Goal: Entertainment & Leisure: Consume media (video, audio)

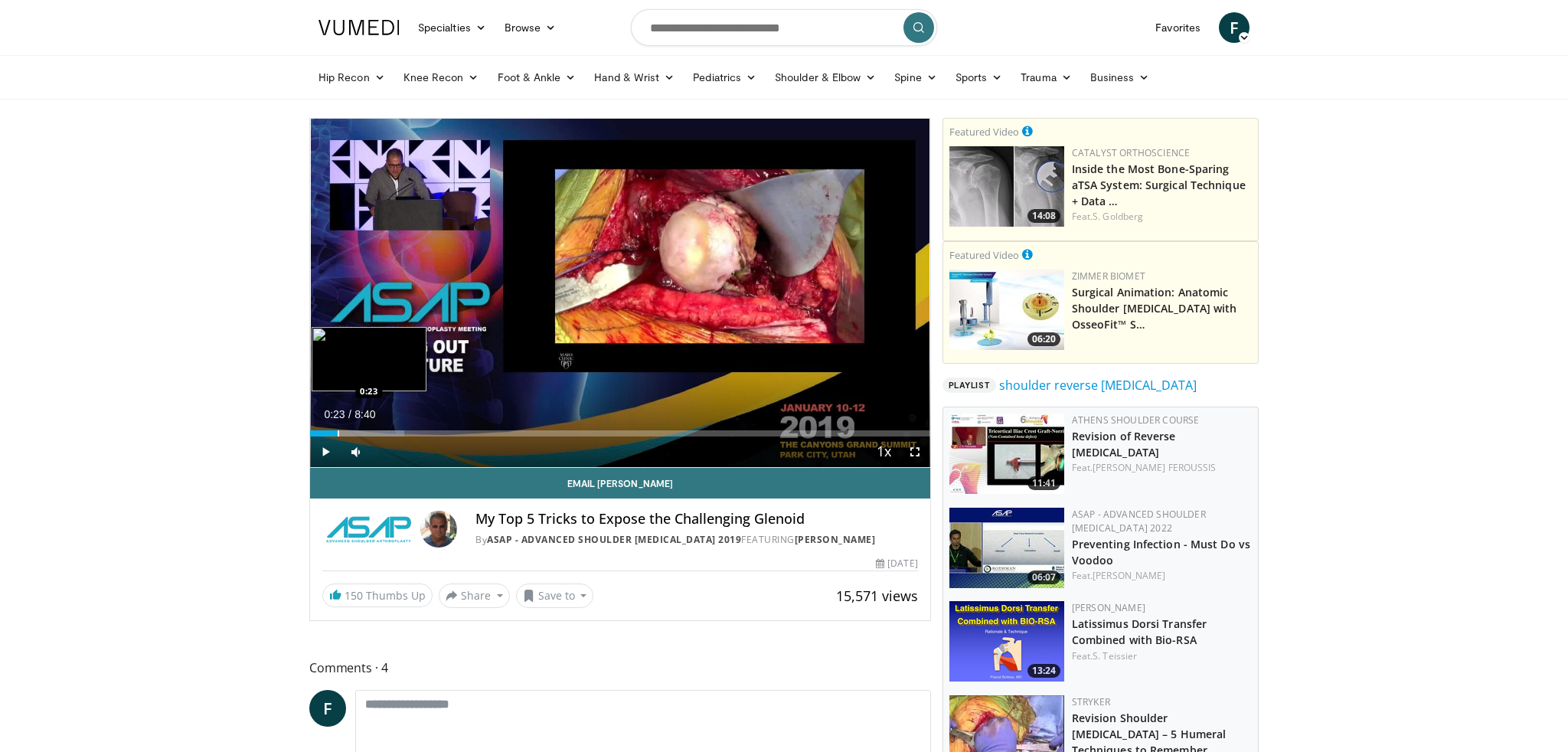
drag, startPoint x: 463, startPoint y: 434, endPoint x: 338, endPoint y: 434, distance: 125.0
click at [338, 434] on div "Progress Bar" at bounding box center [339, 433] width 2 height 6
click at [325, 432] on div "Progress Bar" at bounding box center [326, 433] width 2 height 6
click at [346, 432] on div "Progress Bar" at bounding box center [347, 433] width 2 height 6
click at [352, 434] on div "Progress Bar" at bounding box center [353, 433] width 2 height 6
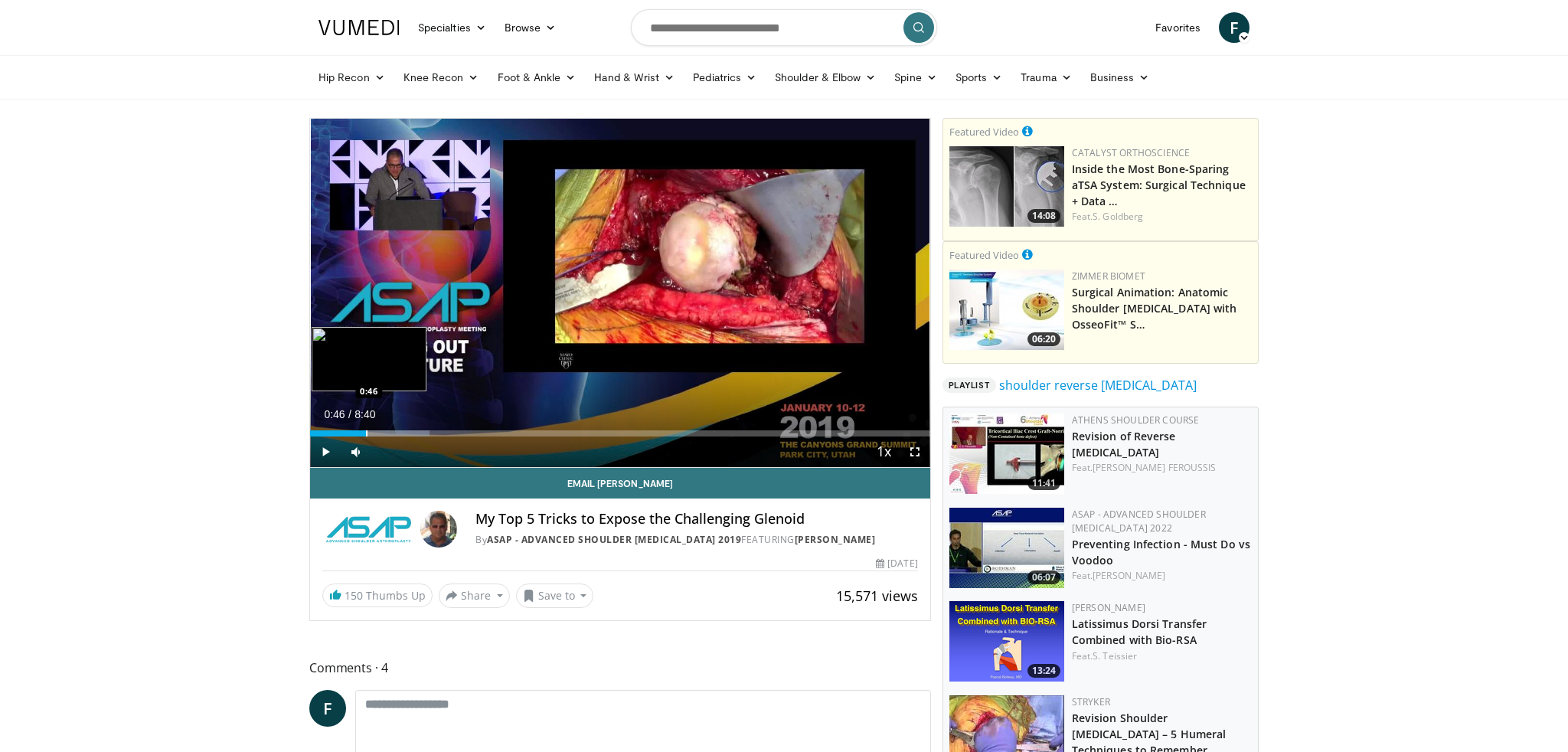
click at [366, 432] on div "Progress Bar" at bounding box center [367, 433] width 2 height 6
click at [327, 453] on span "Video Player" at bounding box center [325, 451] width 30 height 30
click at [917, 452] on span "Video Player" at bounding box center [914, 451] width 30 height 30
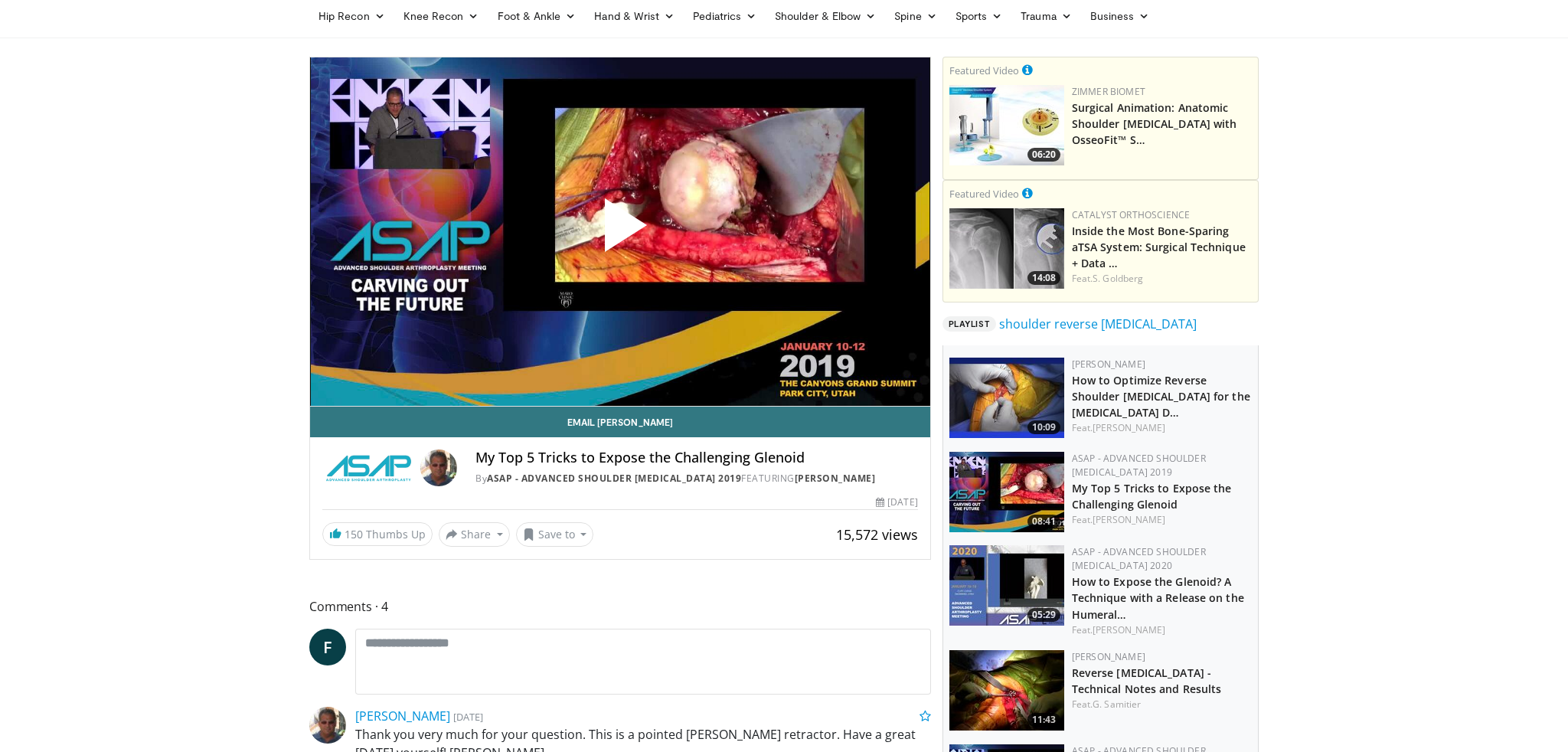
scroll to position [509, 0]
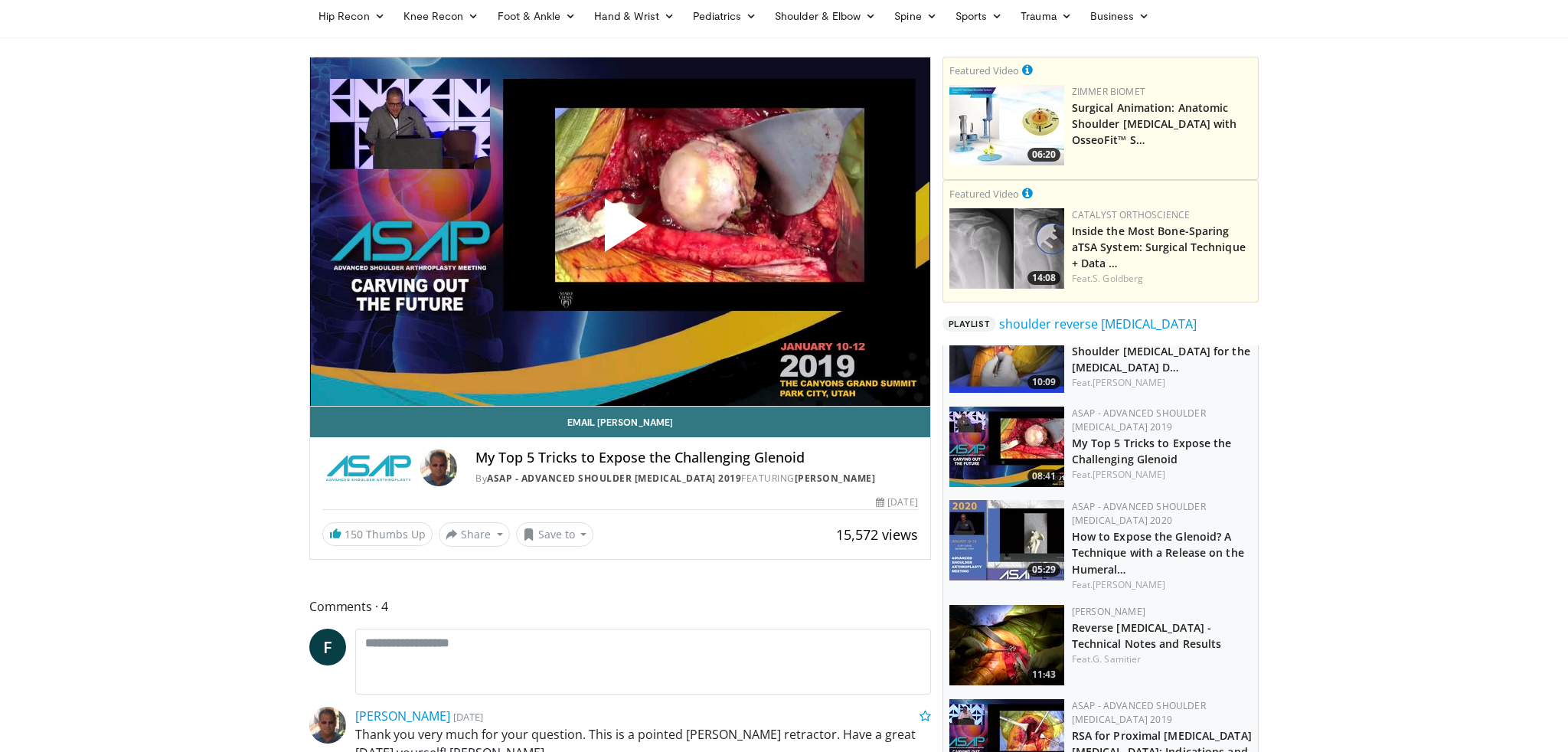
click at [1000, 523] on img at bounding box center [1007, 540] width 115 height 81
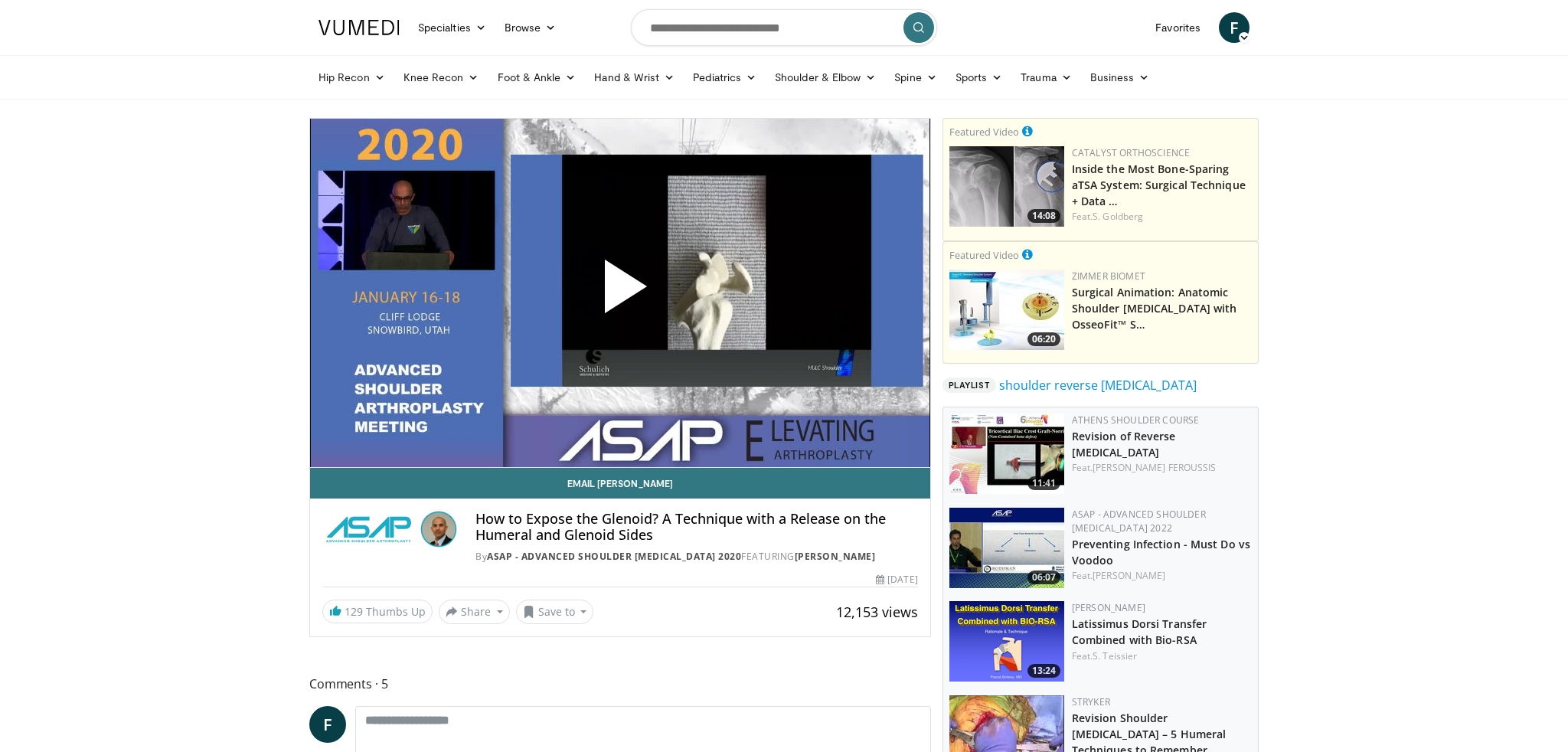
click at [620, 292] on span "Video Player" at bounding box center [620, 292] width 0 height 0
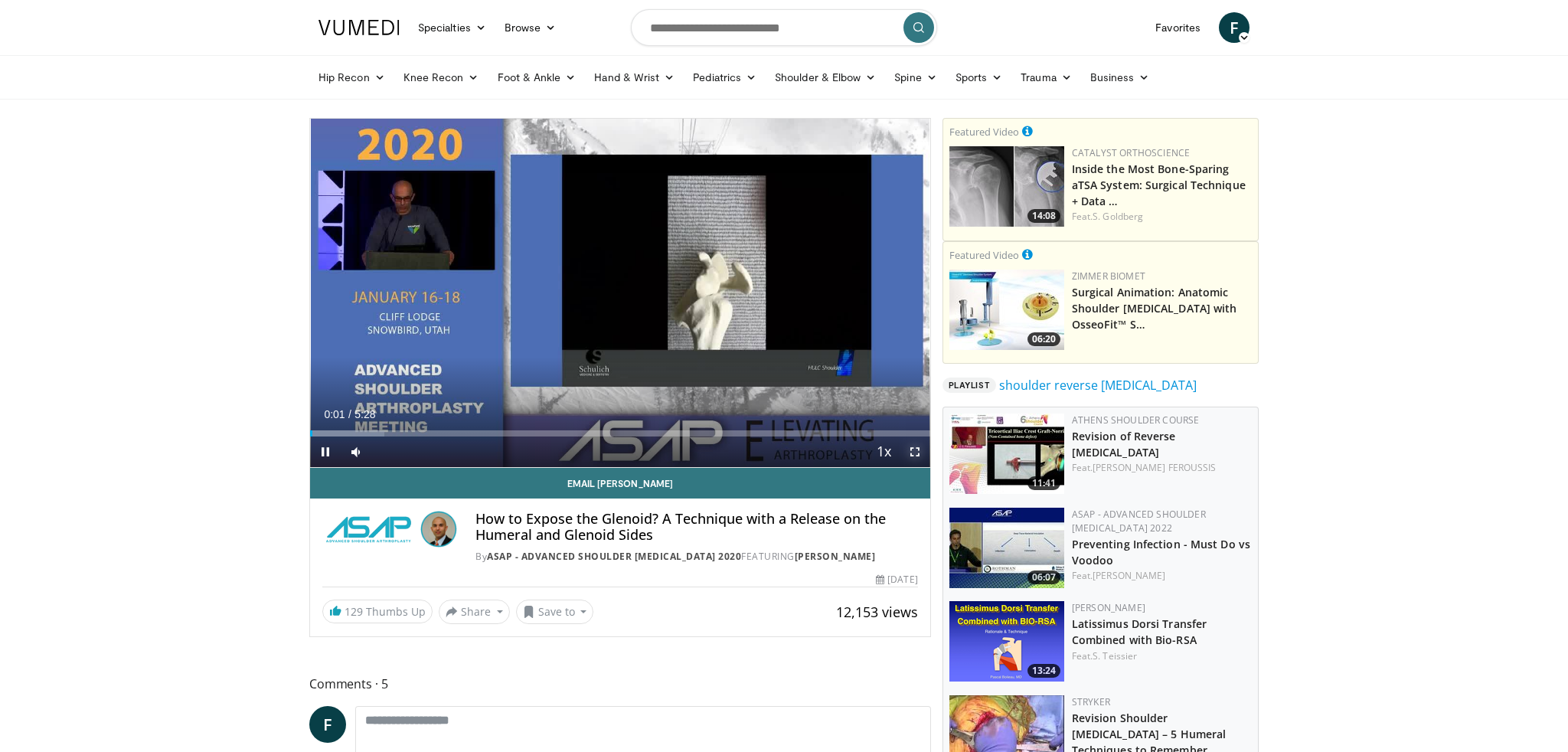
click at [906, 450] on span "Video Player" at bounding box center [914, 451] width 30 height 30
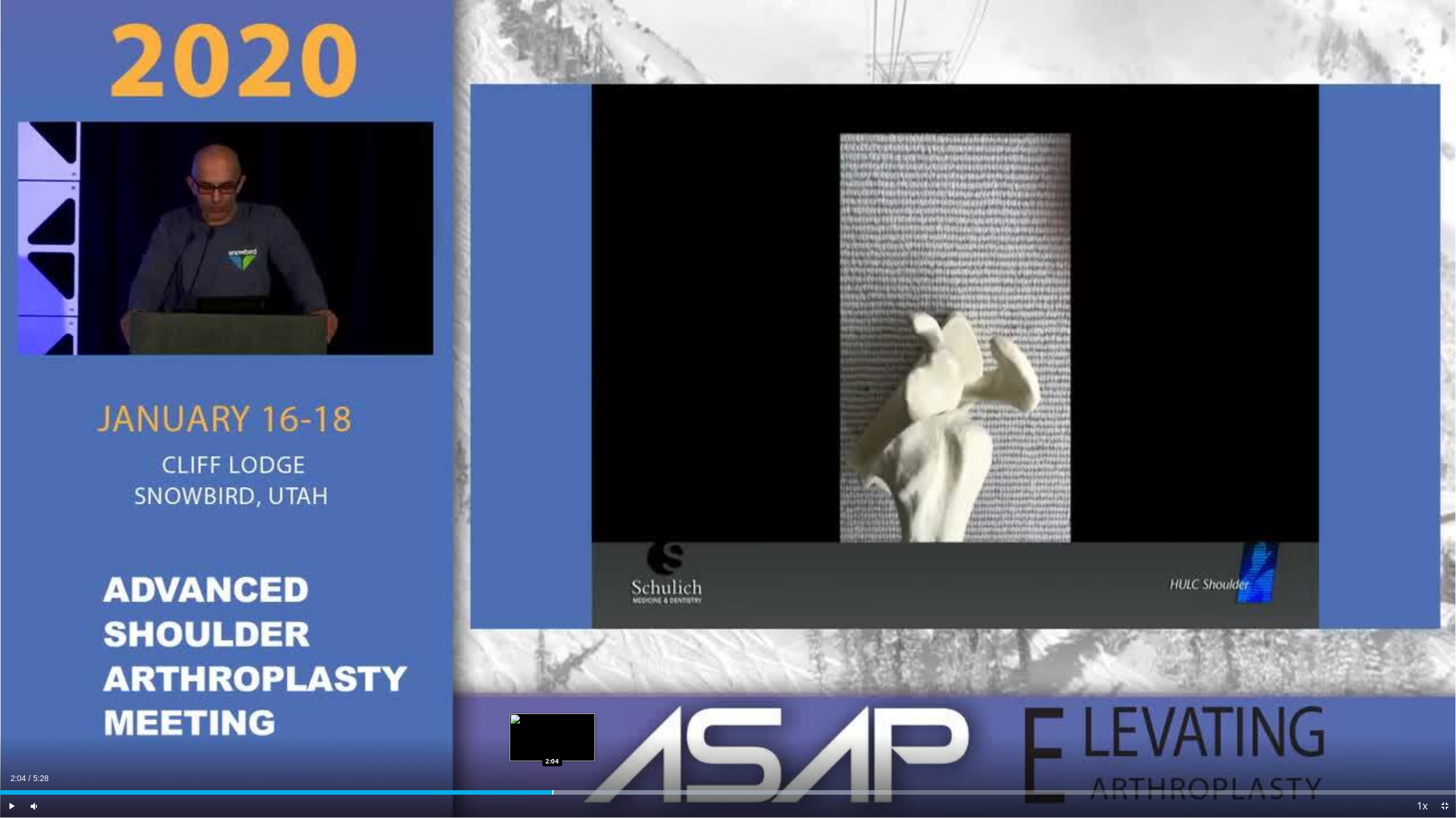
click at [552, 558] on div "Progress Bar" at bounding box center [553, 793] width 1 height 4
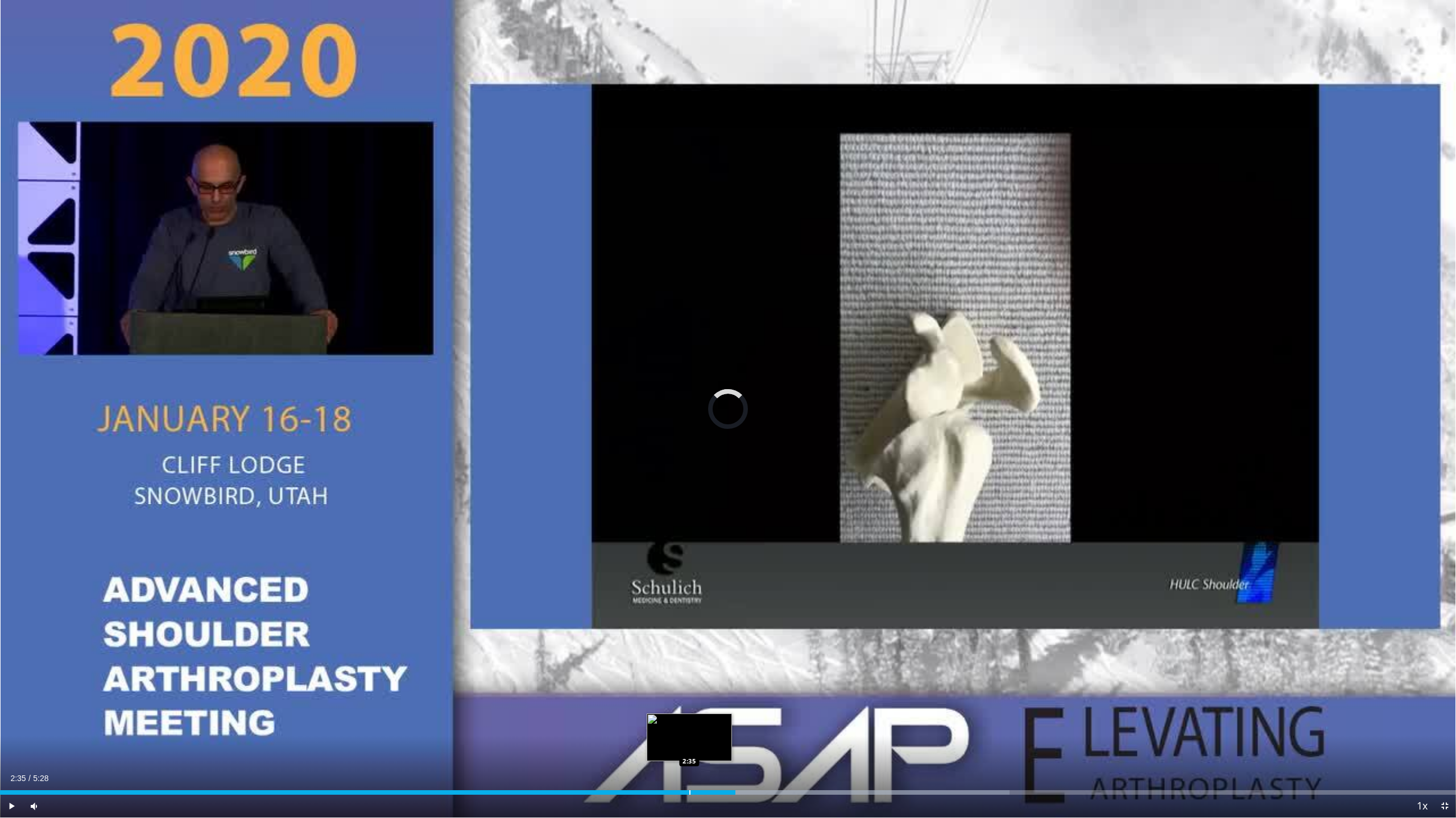
click at [689, 558] on div "Progress Bar" at bounding box center [690, 793] width 1 height 4
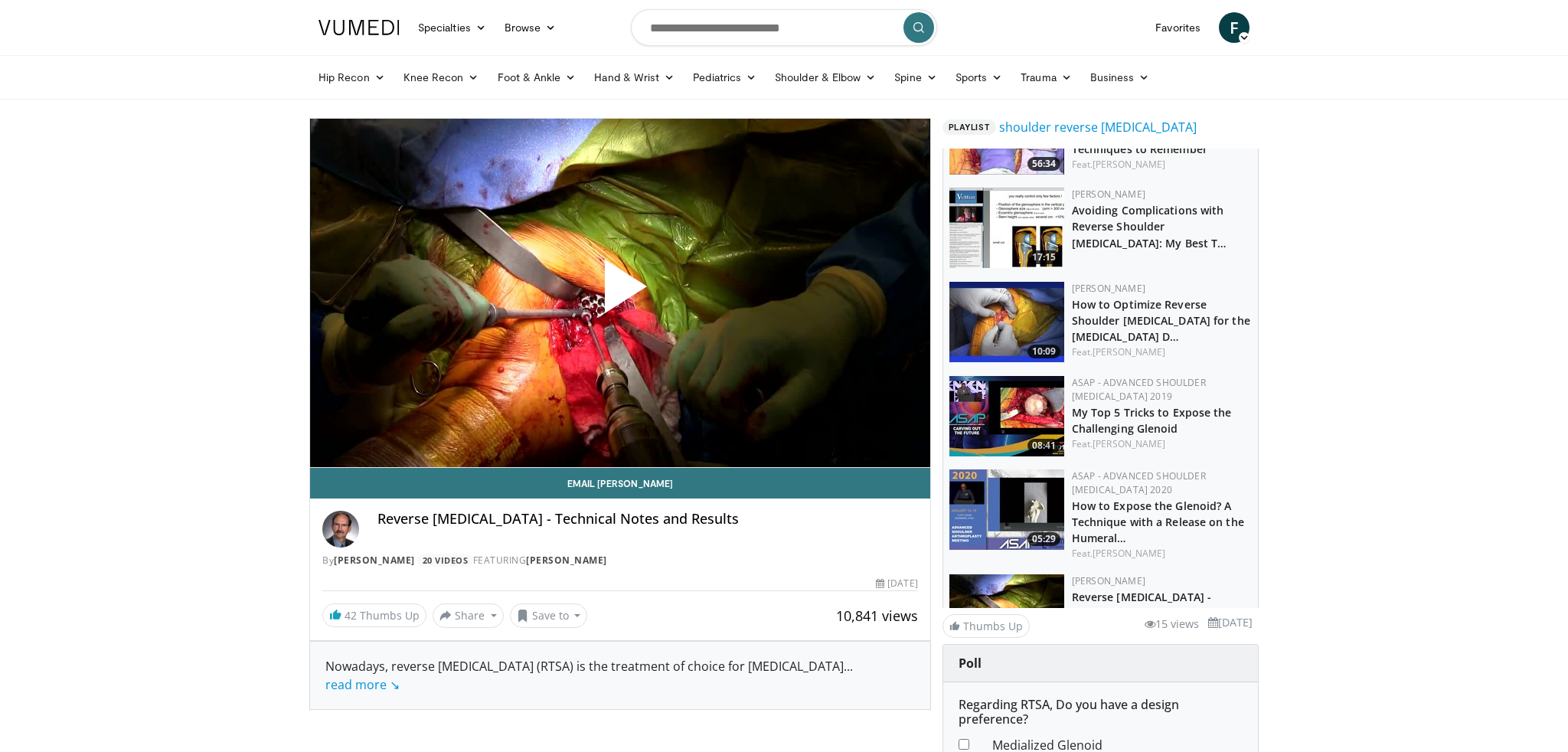
scroll to position [341, 0]
click at [1029, 322] on img at bounding box center [1007, 323] width 115 height 81
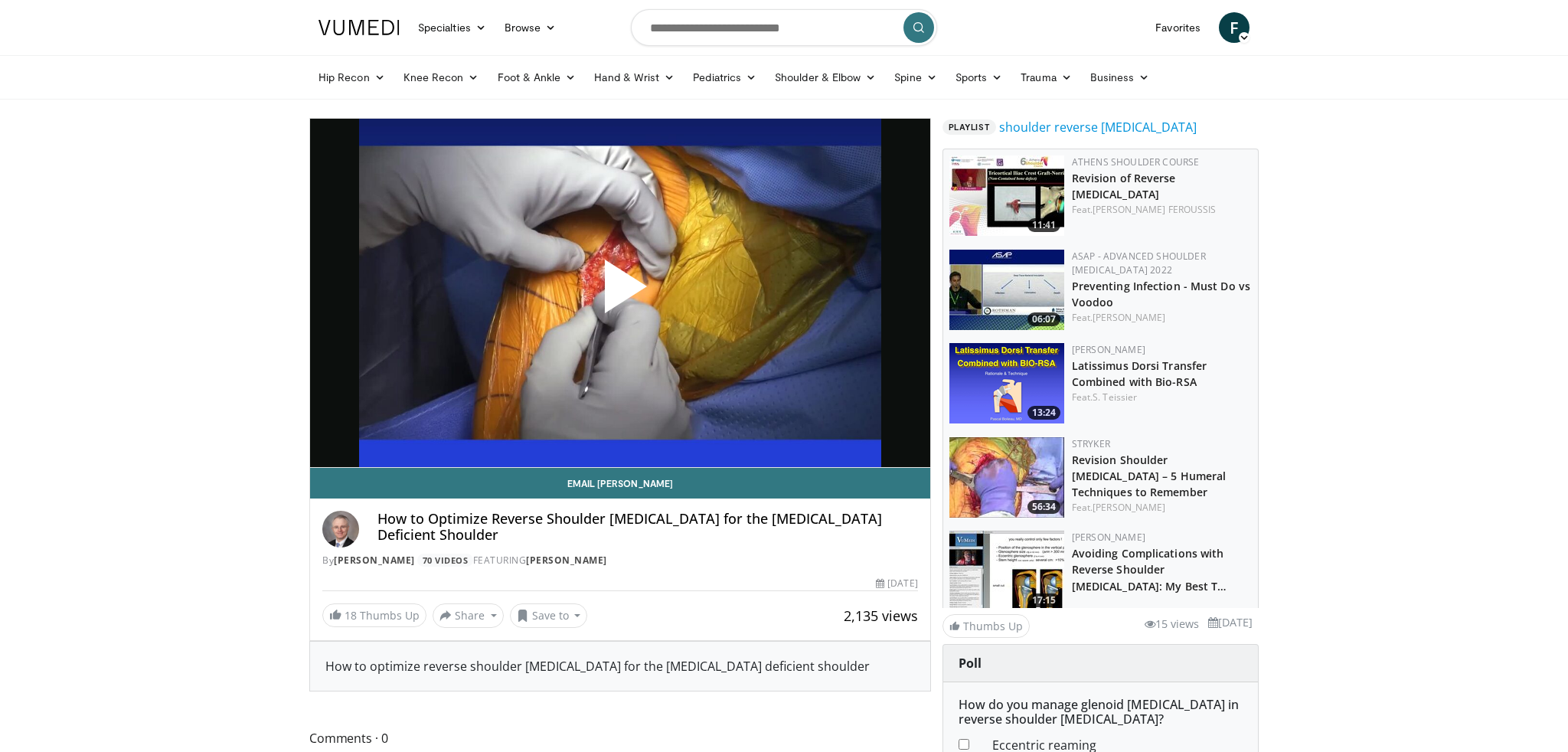
click at [620, 292] on span "Video Player" at bounding box center [620, 292] width 0 height 0
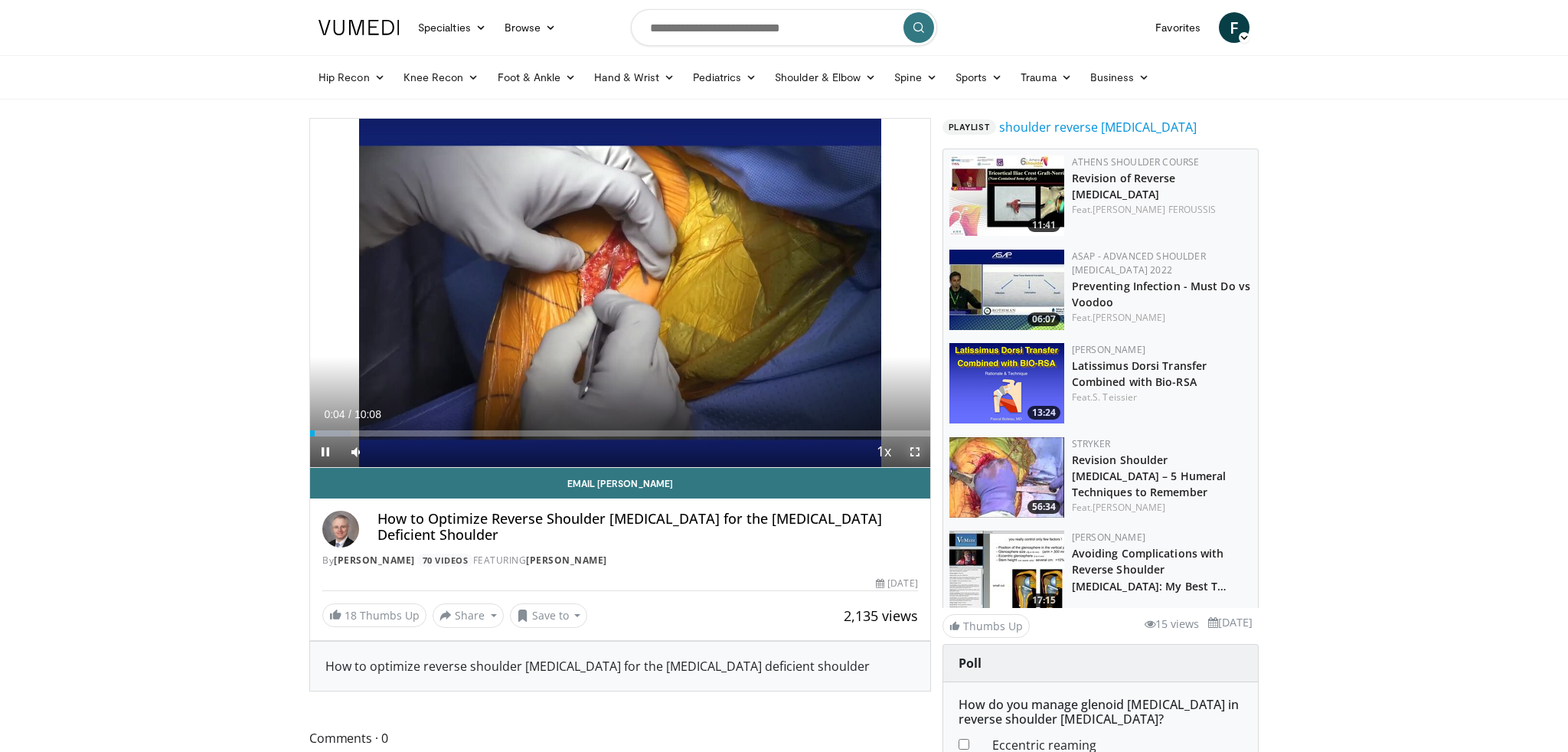
click at [912, 449] on span "Video Player" at bounding box center [914, 451] width 30 height 30
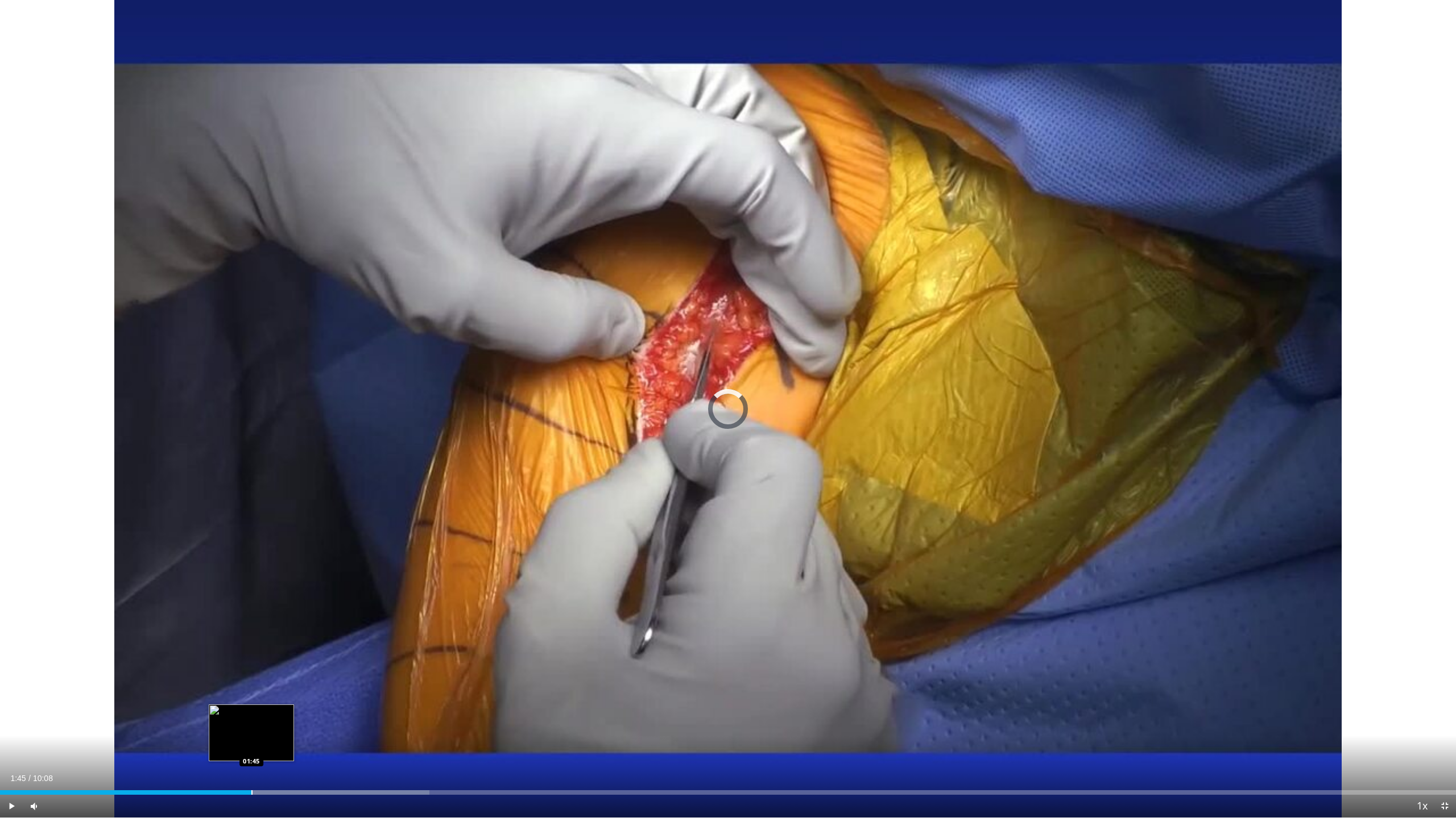
click at [251, 558] on div "Progress Bar" at bounding box center [252, 793] width 1 height 4
click at [236, 558] on div "Progress Bar" at bounding box center [237, 793] width 1 height 4
click at [195, 558] on div "Progress Bar" at bounding box center [196, 793] width 1 height 4
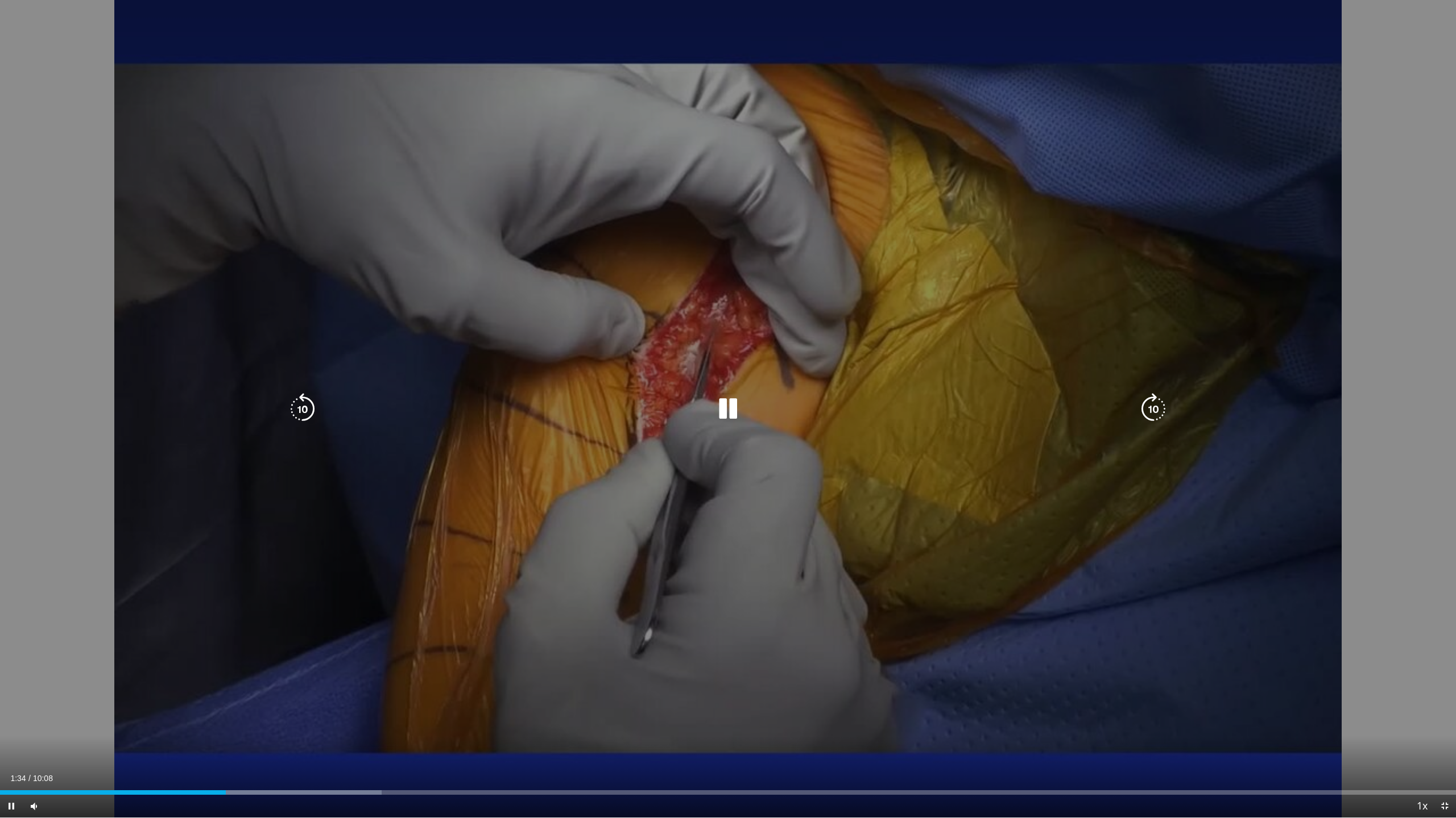
click at [729, 414] on icon "Video Player" at bounding box center [728, 409] width 32 height 32
click at [730, 421] on icon "Video Player" at bounding box center [728, 409] width 32 height 32
click at [717, 421] on icon "Video Player" at bounding box center [728, 409] width 32 height 32
click at [724, 405] on icon "Video Player" at bounding box center [728, 409] width 32 height 32
click at [718, 415] on icon "Video Player" at bounding box center [728, 409] width 32 height 32
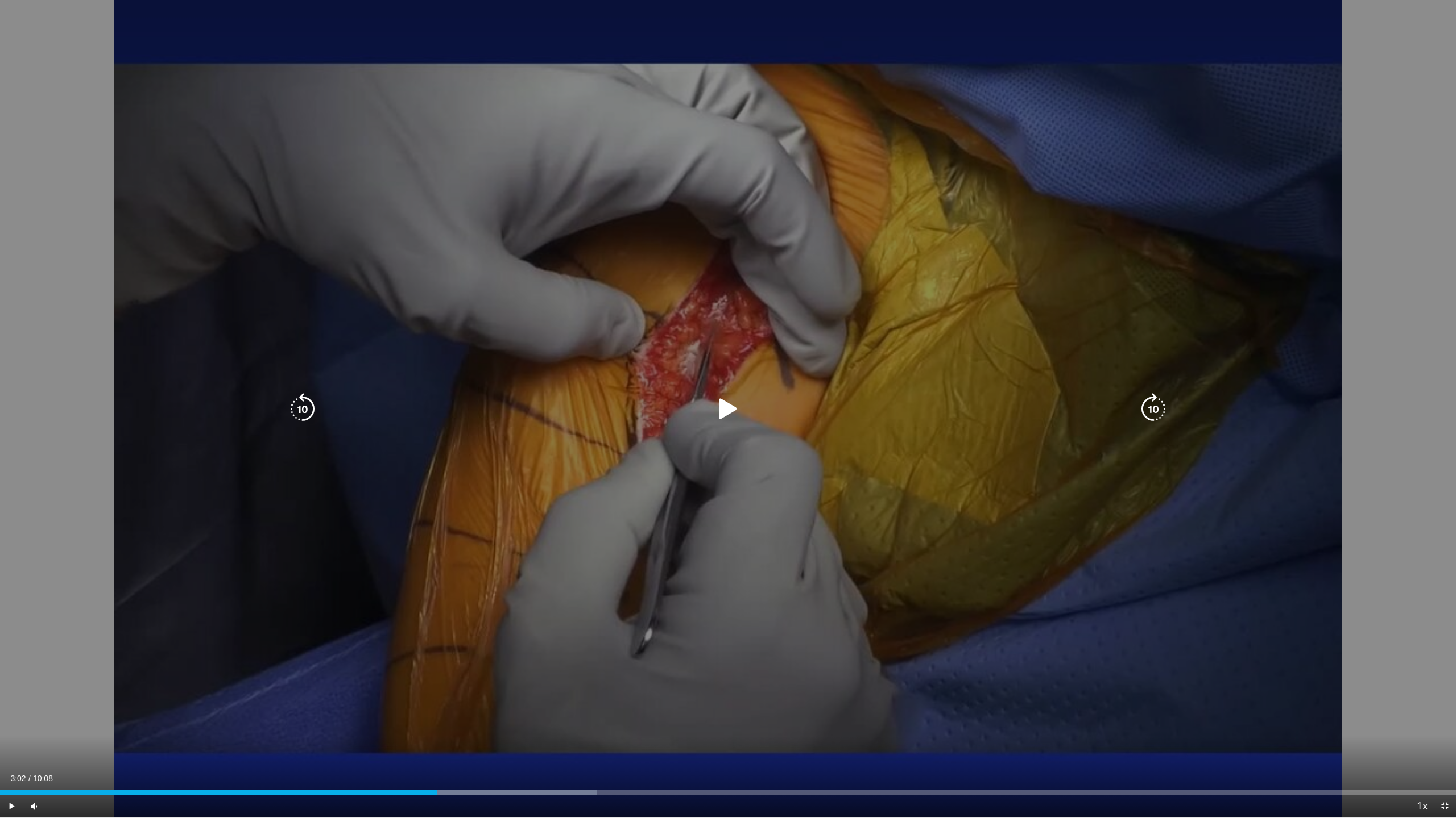
click at [722, 408] on icon "Video Player" at bounding box center [728, 409] width 32 height 32
click at [729, 410] on icon "Video Player" at bounding box center [728, 409] width 32 height 32
